Goal: Task Accomplishment & Management: Manage account settings

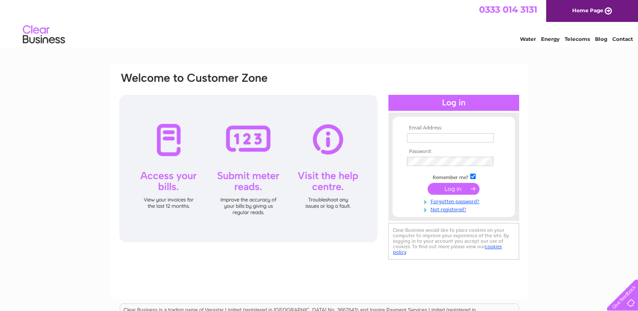
type input "finance@ambucopter.org.uk"
click at [457, 188] on input "submit" at bounding box center [453, 189] width 52 height 12
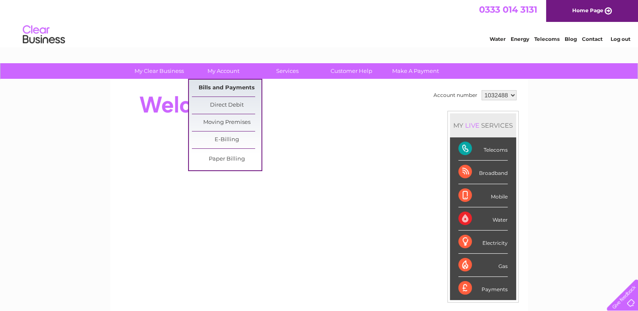
click at [233, 86] on link "Bills and Payments" at bounding box center [227, 88] width 70 height 17
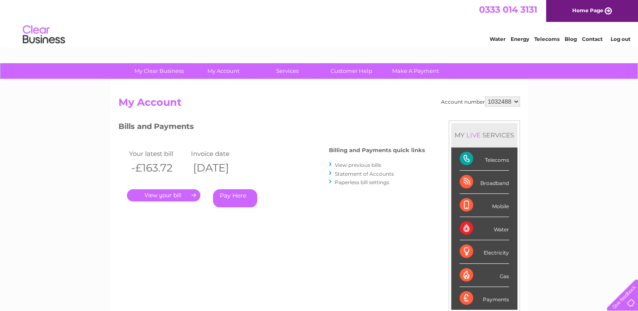
click at [512, 99] on select "1032488 1032613 1032651" at bounding box center [502, 101] width 35 height 10
select select "1032613"
click at [485, 96] on select "1032488 1032613 1032651" at bounding box center [502, 101] width 35 height 10
click at [498, 101] on select "1032488 1032613 1032651" at bounding box center [502, 101] width 35 height 10
select select "1032651"
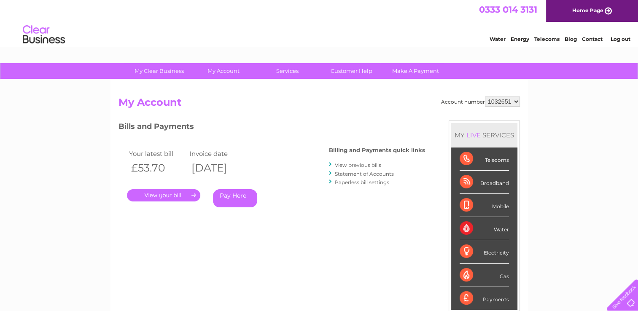
click at [485, 96] on select "1032488 1032613 1032651" at bounding box center [502, 101] width 35 height 10
click at [175, 195] on link "." at bounding box center [163, 195] width 73 height 12
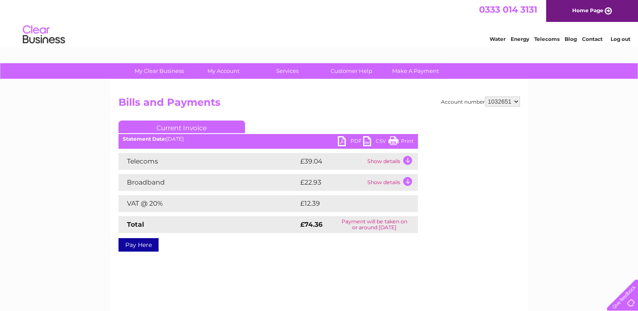
click at [344, 144] on link "PDF" at bounding box center [350, 142] width 25 height 12
